Goal: Task Accomplishment & Management: Complete application form

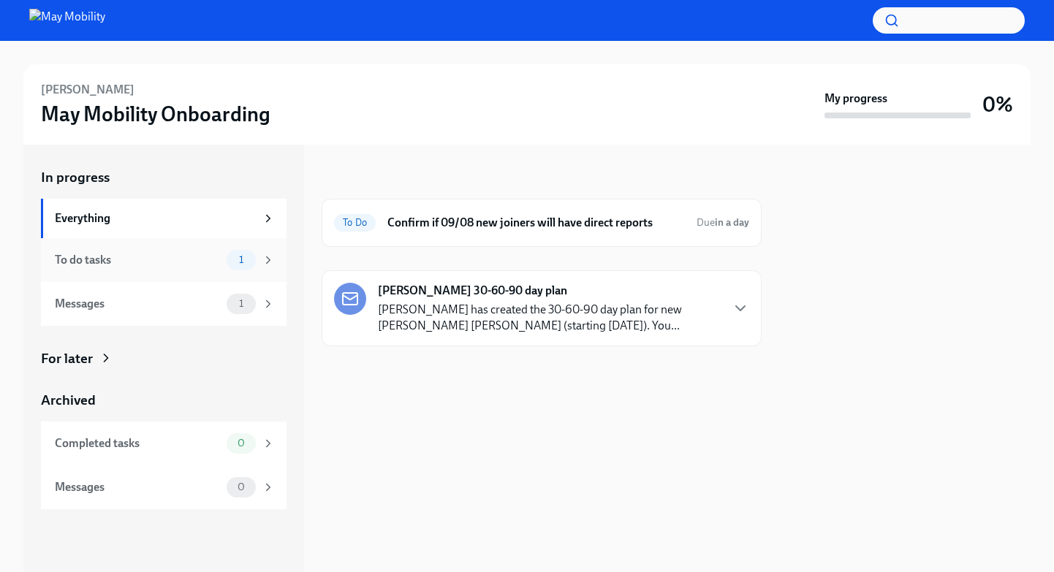
click at [124, 259] on div "To do tasks" at bounding box center [138, 260] width 166 height 16
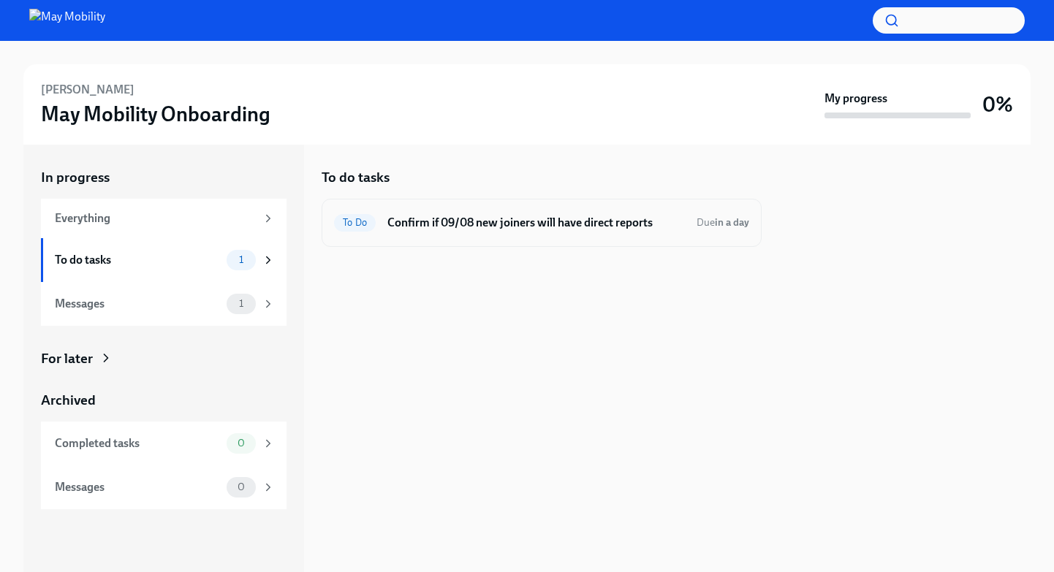
click at [534, 228] on h6 "Confirm if 09/08 new joiners will have direct reports" at bounding box center [536, 223] width 298 height 16
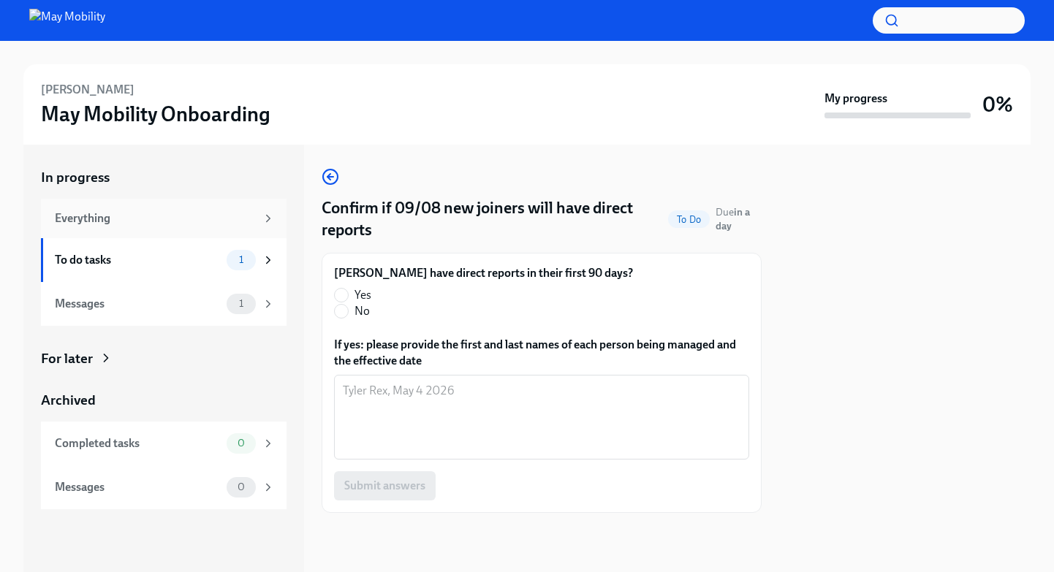
click at [152, 226] on div "Everything" at bounding box center [155, 219] width 201 height 16
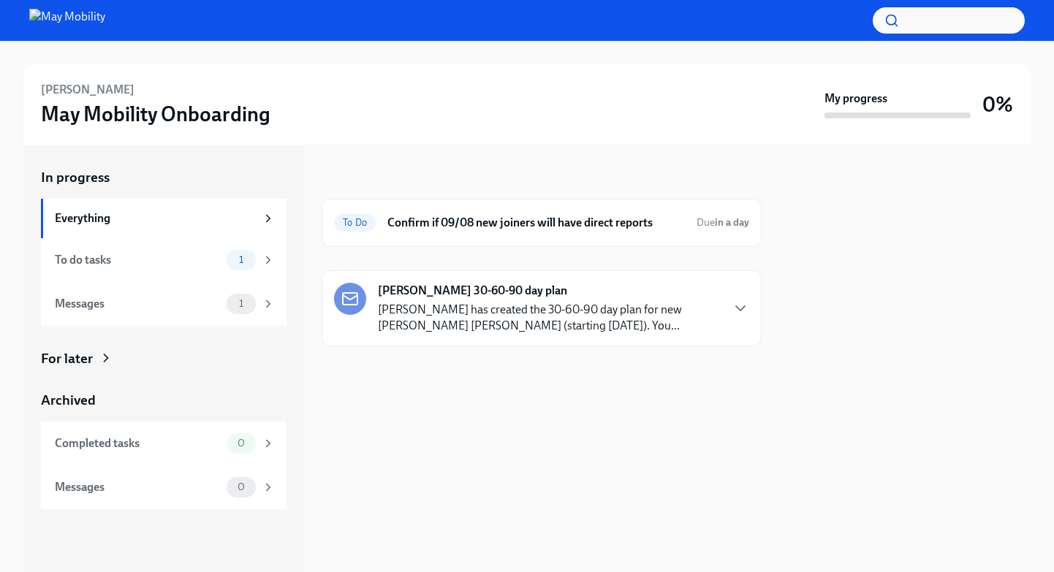
click at [504, 308] on p "Justin Aune has created the 30-60-90 day plan for new joiner Nicole White (star…" at bounding box center [549, 318] width 342 height 32
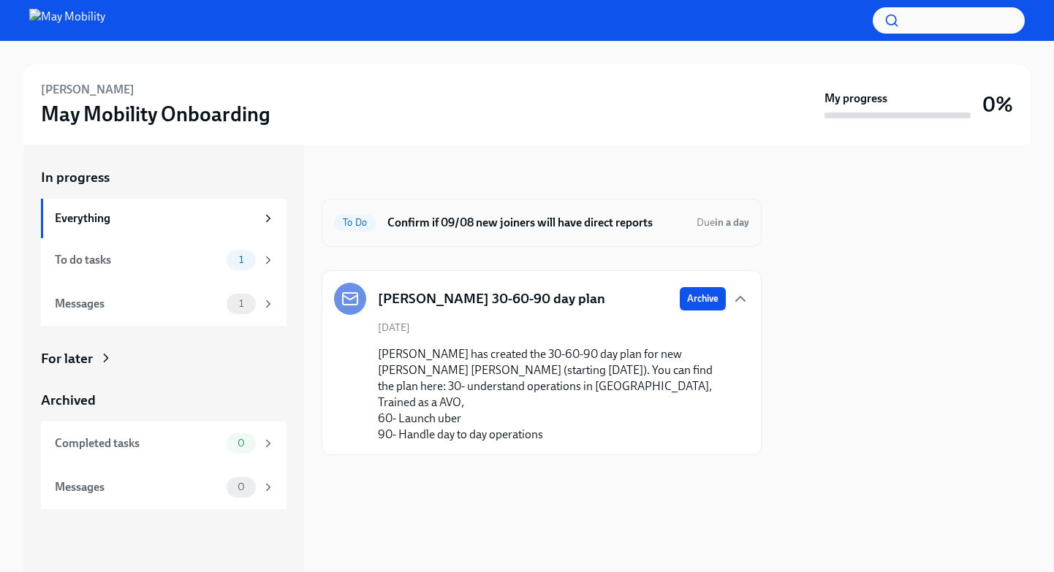
click at [475, 222] on h6 "Confirm if 09/08 new joiners will have direct reports" at bounding box center [536, 223] width 298 height 16
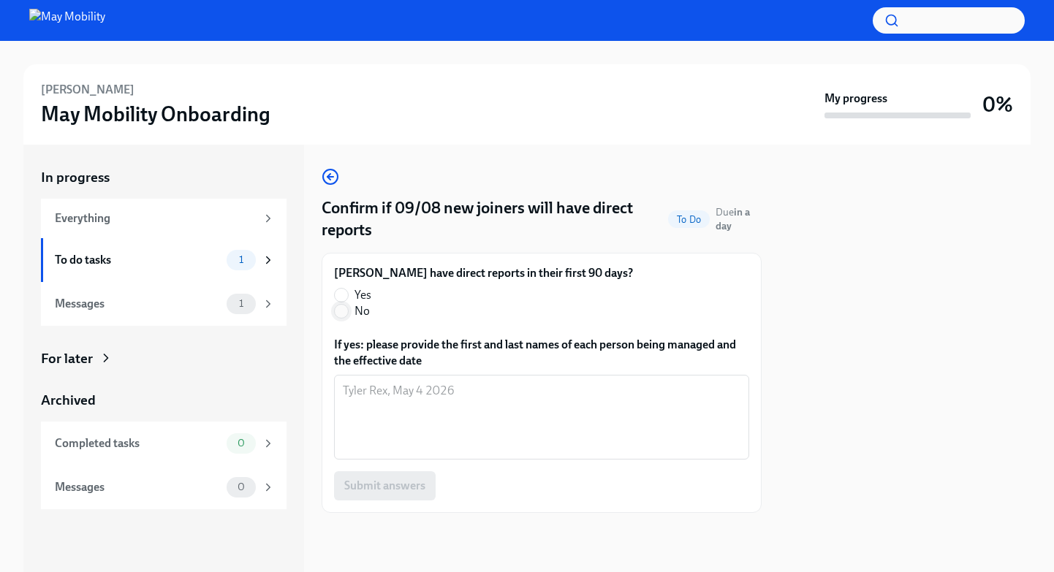
click at [339, 311] on input "No" at bounding box center [341, 311] width 13 height 13
radio input "true"
click at [395, 497] on button "Submit answers" at bounding box center [385, 485] width 102 height 29
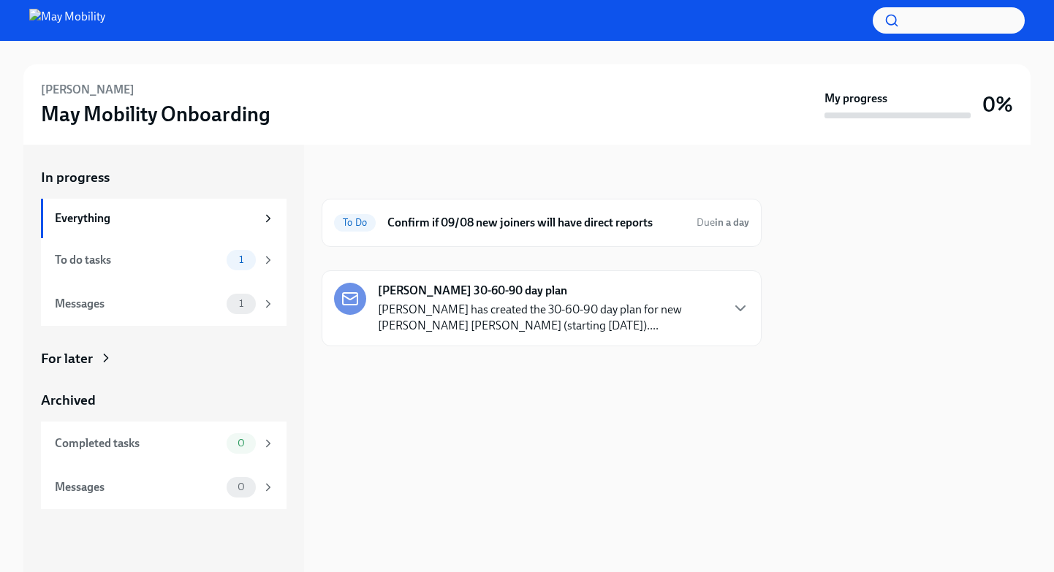
click at [500, 309] on p "[PERSON_NAME] has created the 30-60-90 day plan for new [PERSON_NAME] [PERSON_N…" at bounding box center [549, 318] width 342 height 32
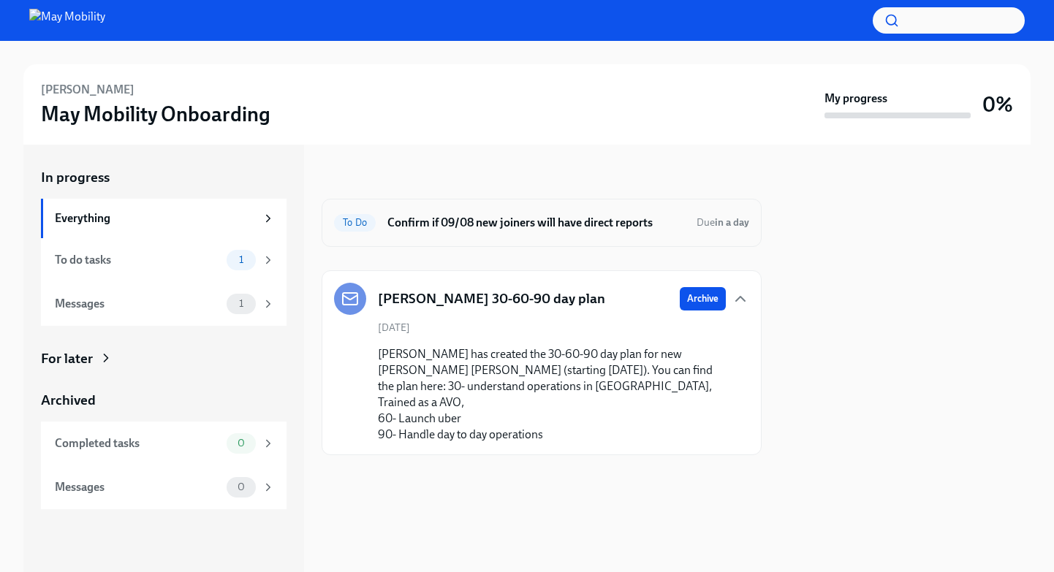
click at [539, 215] on h6 "Confirm if 09/08 new joiners will have direct reports" at bounding box center [536, 223] width 298 height 16
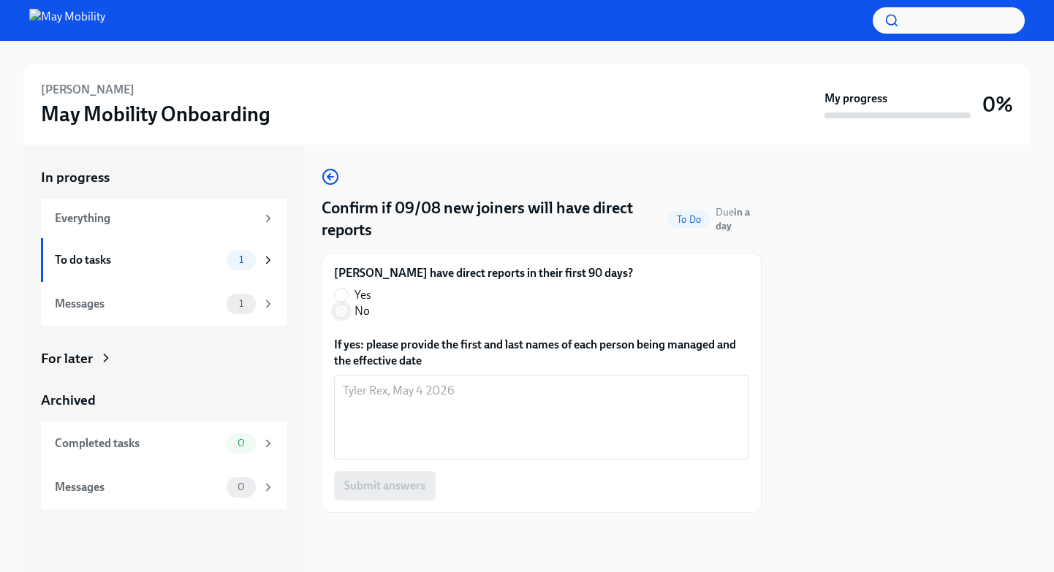
click at [345, 313] on input "No" at bounding box center [341, 311] width 13 height 13
radio input "true"
click at [376, 488] on span "Submit answers" at bounding box center [384, 486] width 81 height 15
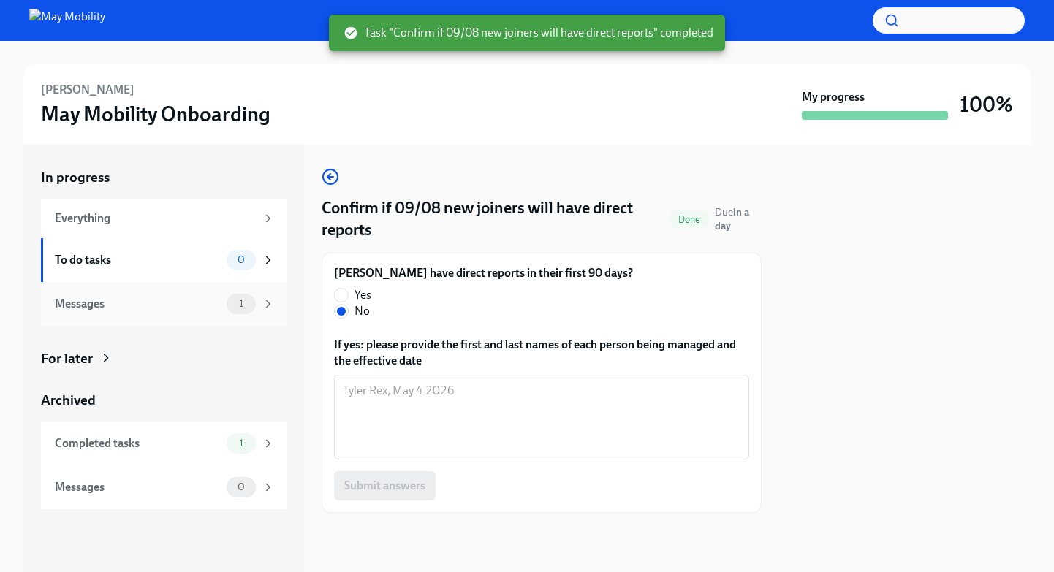
click at [179, 319] on div "Messages 1" at bounding box center [164, 304] width 246 height 44
